Goal: Task Accomplishment & Management: Manage account settings

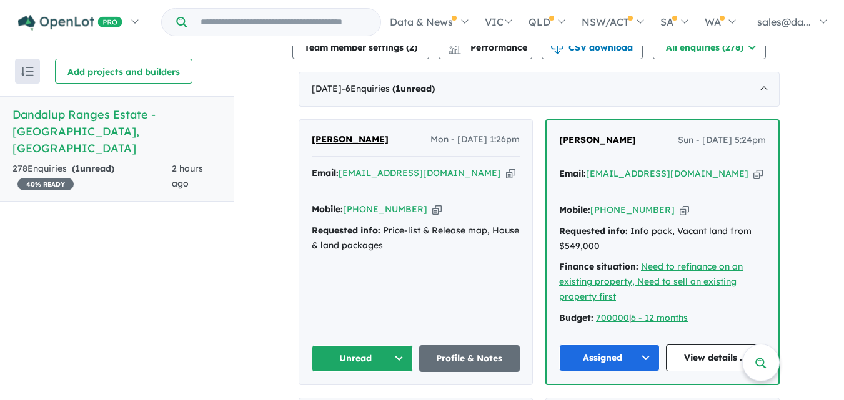
scroll to position [476, 0]
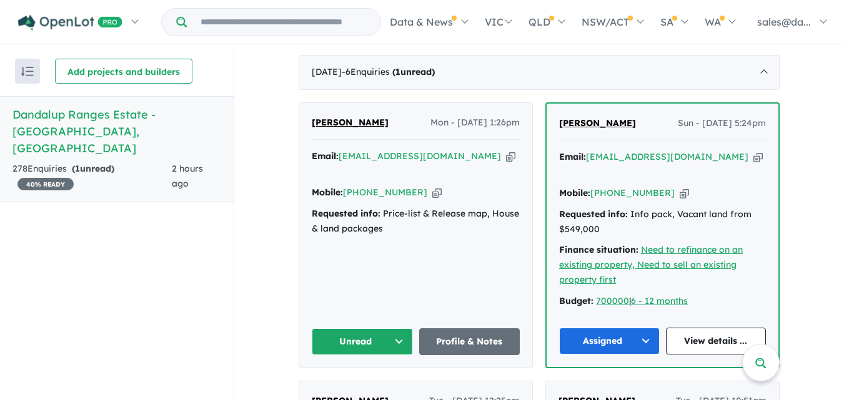
click at [398, 328] on button "Unread" at bounding box center [362, 341] width 101 height 27
click at [348, 386] on button "Assigned" at bounding box center [366, 400] width 109 height 29
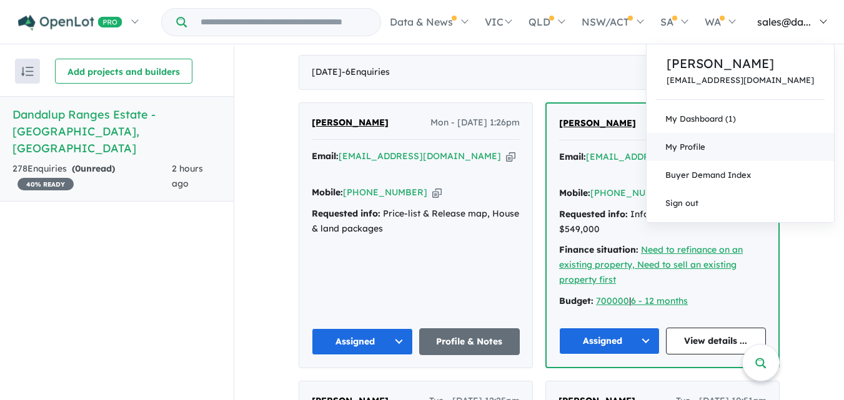
click at [705, 148] on span "My Profile" at bounding box center [685, 147] width 40 height 10
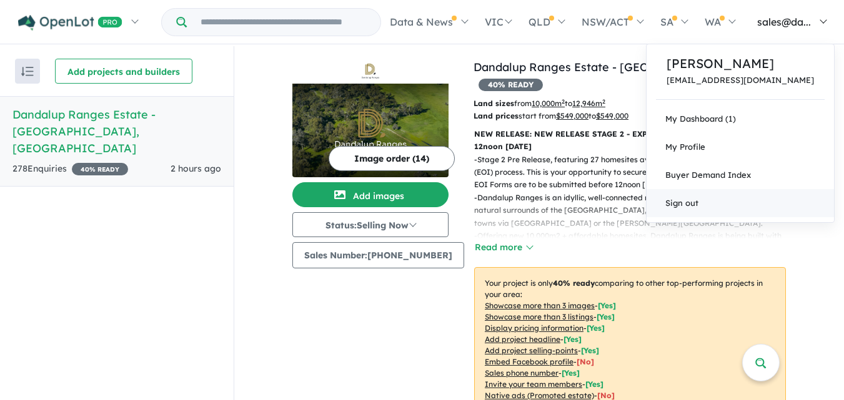
click at [740, 196] on link "Sign out" at bounding box center [739, 203] width 187 height 28
